Goal: Information Seeking & Learning: Learn about a topic

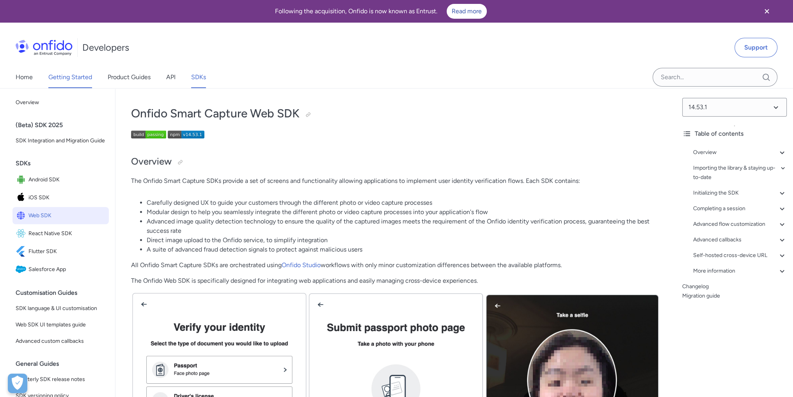
click at [74, 79] on link "Getting Started" at bounding box center [70, 77] width 44 height 22
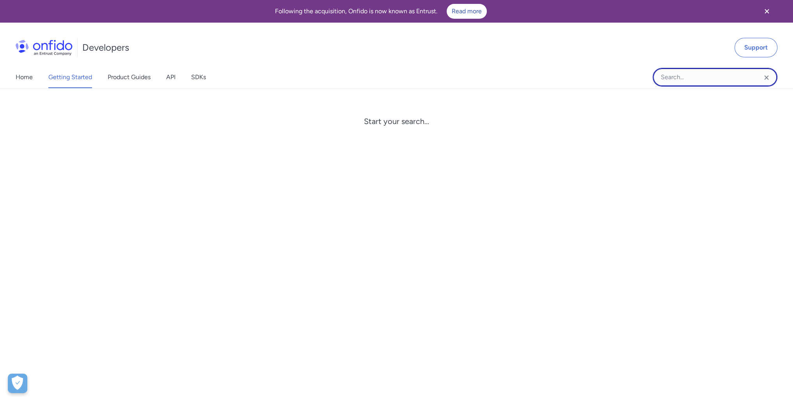
click at [702, 83] on input "Onfido search input field" at bounding box center [715, 77] width 125 height 19
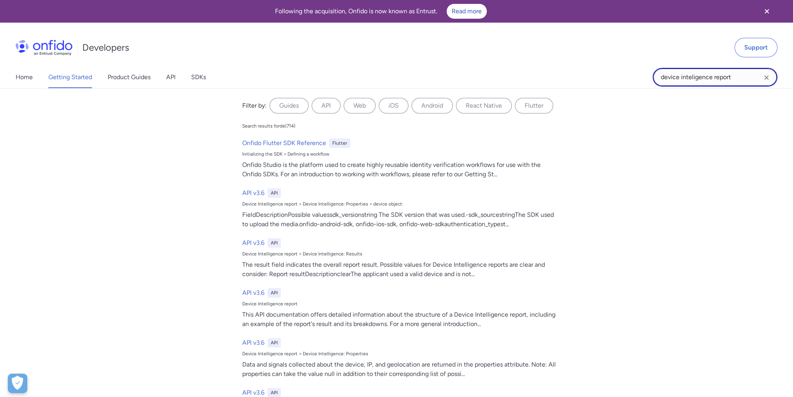
type input "device inteligence report"
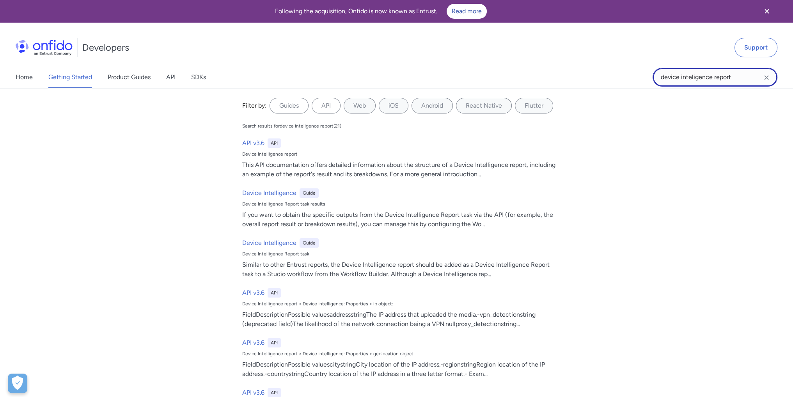
click at [734, 78] on input "device inteligence report" at bounding box center [715, 77] width 125 height 19
click at [700, 78] on input "device inteligence report" at bounding box center [715, 77] width 125 height 19
click at [734, 78] on input "device inteligence report" at bounding box center [715, 77] width 125 height 19
click at [739, 77] on input "device inteligence report" at bounding box center [715, 77] width 125 height 19
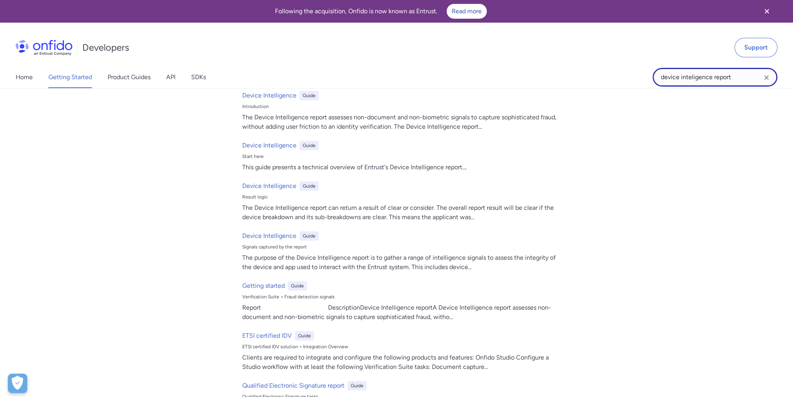
scroll to position [752, 0]
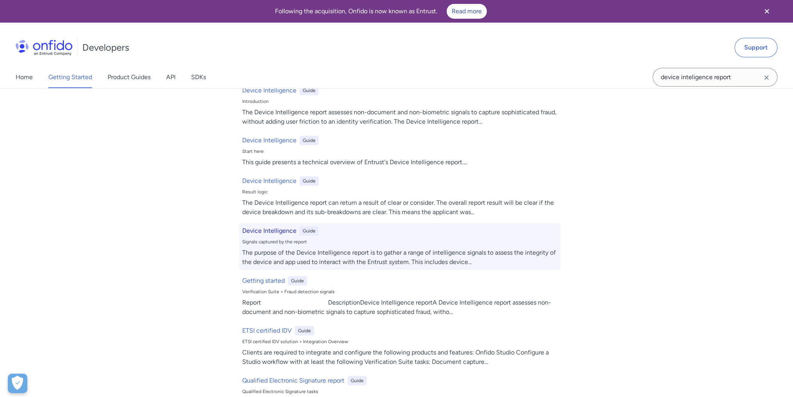
click at [278, 231] on h6 "Device Intelligence" at bounding box center [269, 230] width 54 height 9
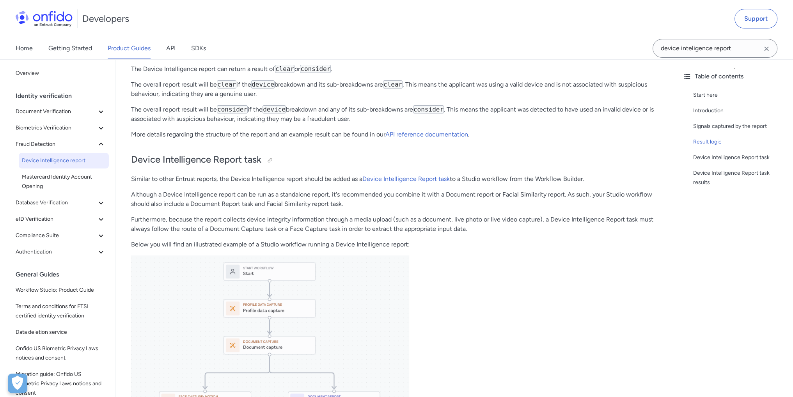
scroll to position [373, 0]
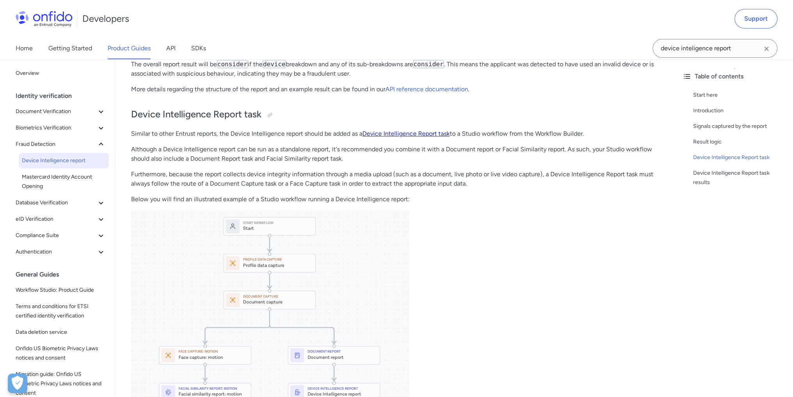
click at [413, 135] on link "Device Intelligence Report task" at bounding box center [405, 133] width 87 height 7
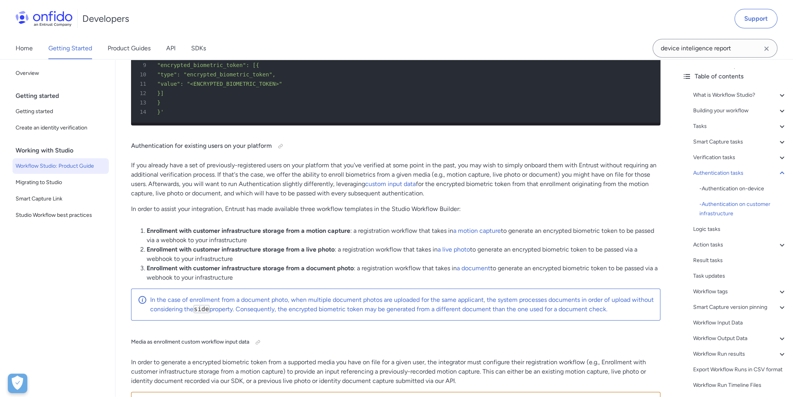
scroll to position [11171, 0]
